Goal: Obtain resource: Obtain resource

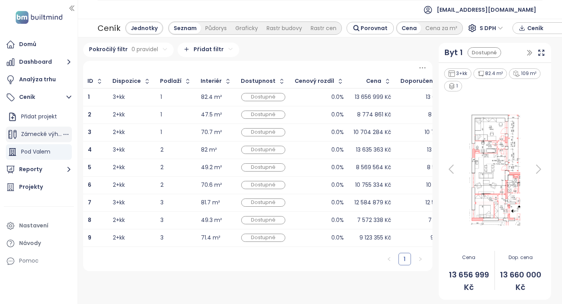
click at [48, 134] on span "Zámecké výhledy 2" at bounding box center [47, 134] width 53 height 8
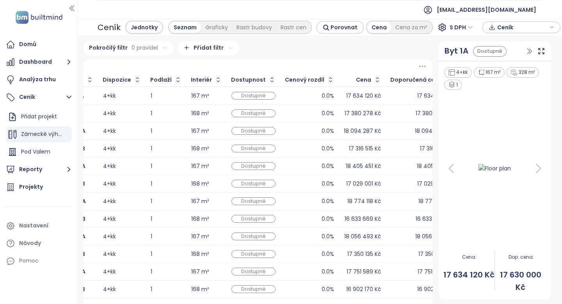
scroll to position [0, 14]
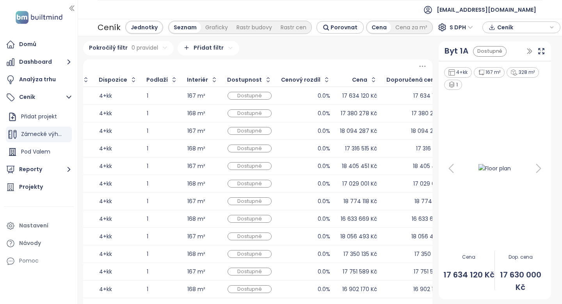
click at [548, 27] on div "Ceník" at bounding box center [522, 27] width 70 height 12
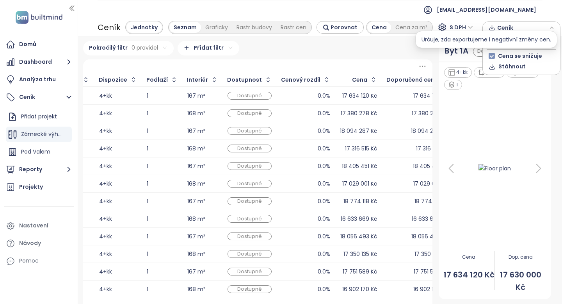
click at [508, 56] on span "Cena se snižuje" at bounding box center [520, 56] width 44 height 8
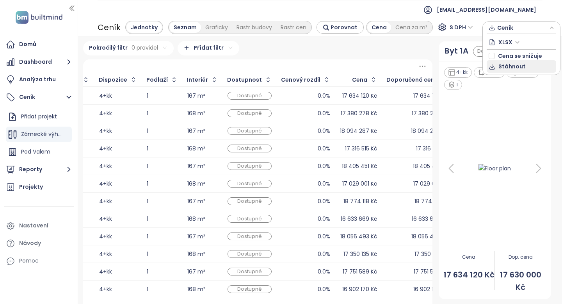
click at [504, 68] on span "Stáhnout" at bounding box center [512, 66] width 27 height 9
click at [29, 152] on span "Pod Valem" at bounding box center [35, 152] width 29 height 8
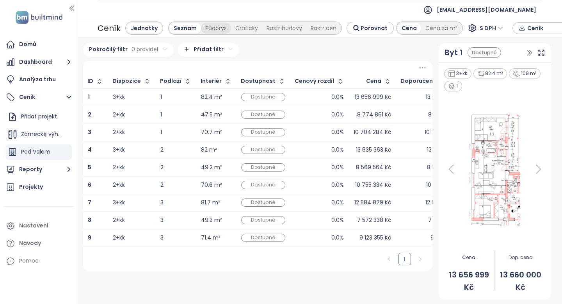
click at [211, 29] on div "Půdorys" at bounding box center [216, 28] width 30 height 11
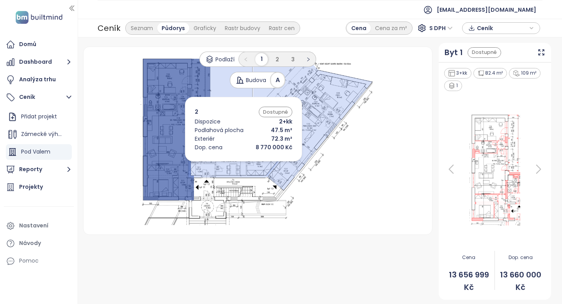
click at [232, 163] on icon at bounding box center [236, 118] width 96 height 119
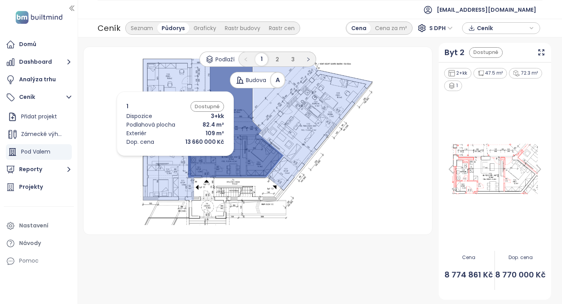
click at [164, 158] on icon at bounding box center [176, 129] width 67 height 141
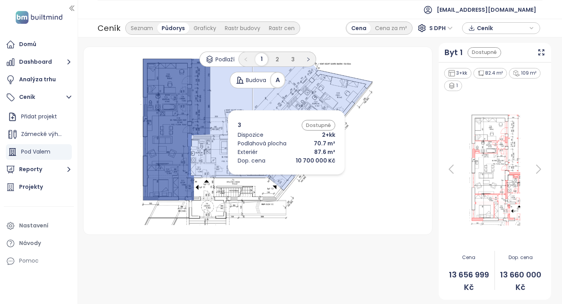
click at [275, 177] on icon at bounding box center [314, 123] width 120 height 132
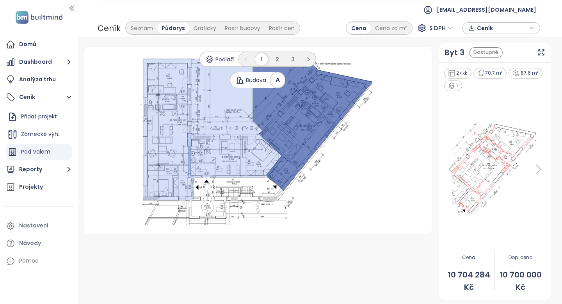
click at [136, 34] on div "Seznam Půdorys Graficky Rastr budovy Rastr cen" at bounding box center [212, 27] width 175 height 13
click at [139, 30] on div "Seznam" at bounding box center [142, 28] width 31 height 11
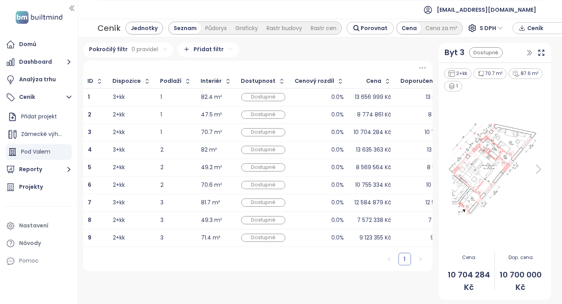
click at [361, 98] on div "13 656 999 Kč" at bounding box center [373, 97] width 36 height 5
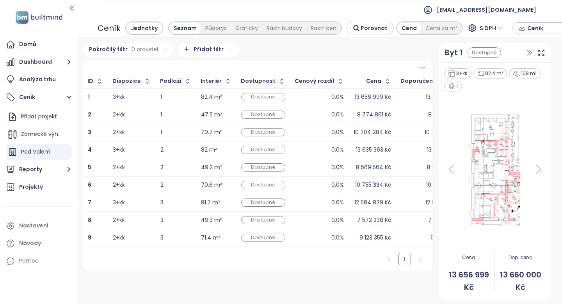
click at [361, 98] on div "13 656 999 Kč" at bounding box center [373, 97] width 36 height 5
click at [38, 136] on span "Zámecké výhledy 2" at bounding box center [47, 134] width 53 height 8
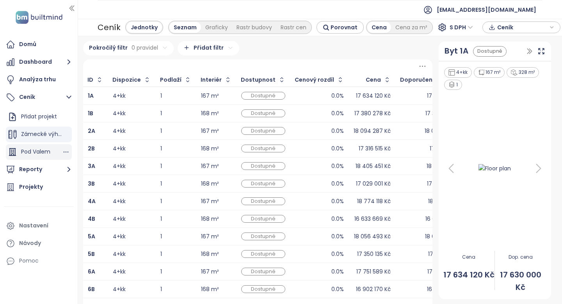
click at [49, 148] on span "Pod Valem" at bounding box center [35, 152] width 29 height 8
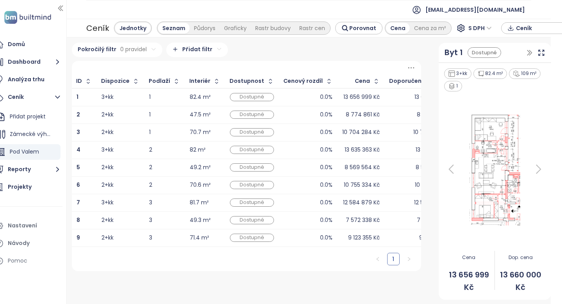
scroll to position [0, 22]
